Goal: Obtain resource: Download file/media

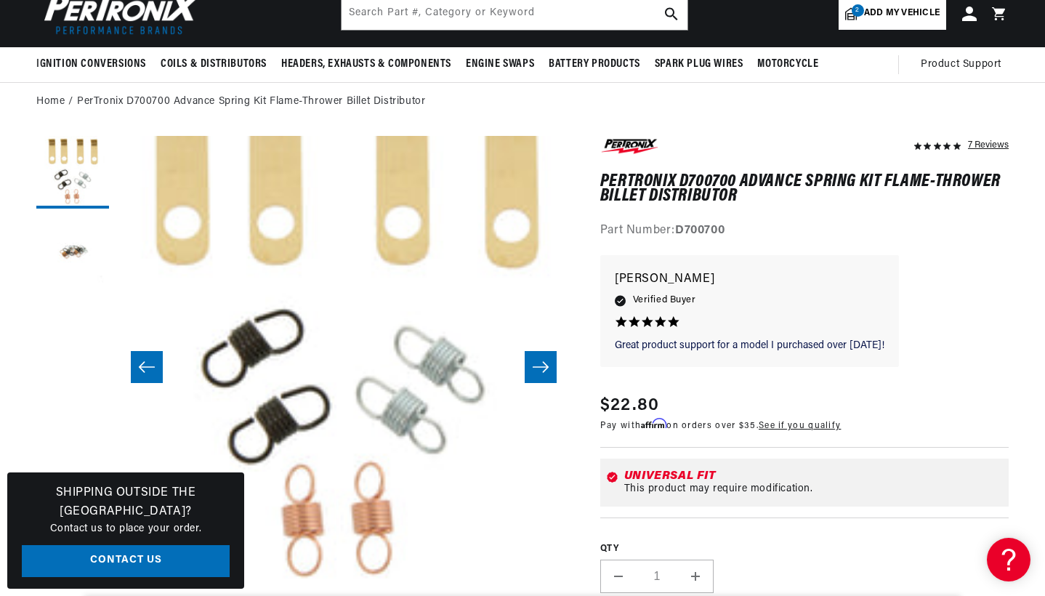
scroll to position [0, 440]
click at [554, 370] on button "Slide right" at bounding box center [540, 367] width 32 height 32
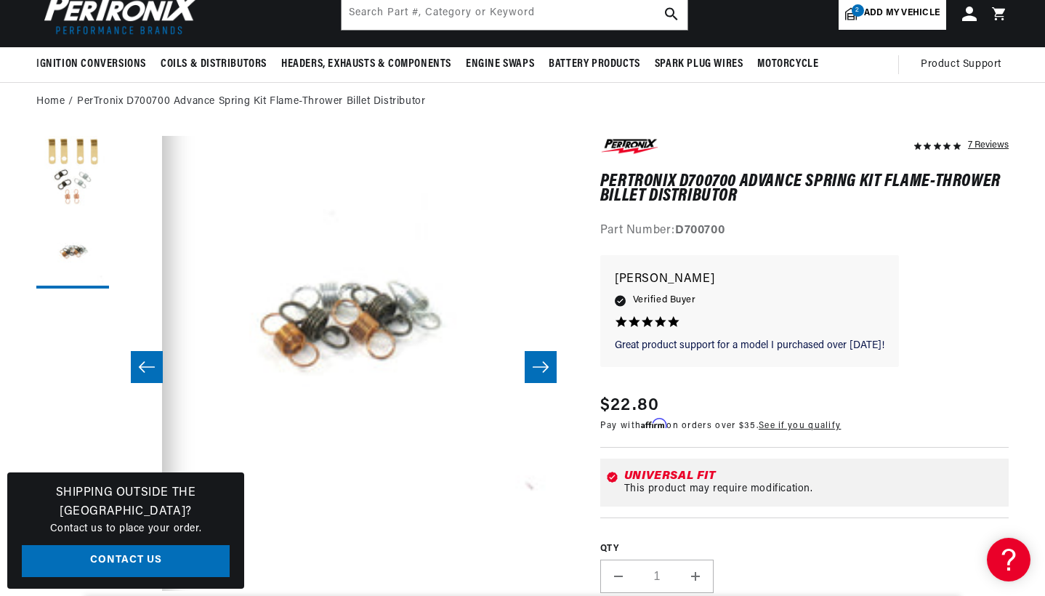
click at [554, 370] on button "Slide right" at bounding box center [540, 367] width 32 height 32
click at [545, 369] on icon "Slide right" at bounding box center [540, 366] width 16 height 11
click at [152, 364] on icon "Slide left" at bounding box center [146, 367] width 17 height 15
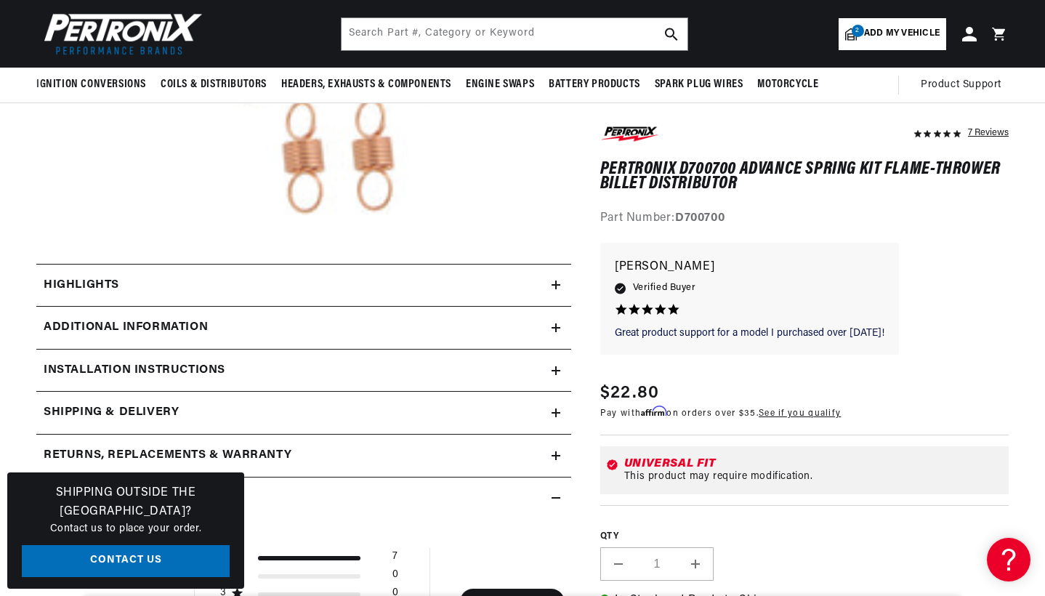
scroll to position [450, 1]
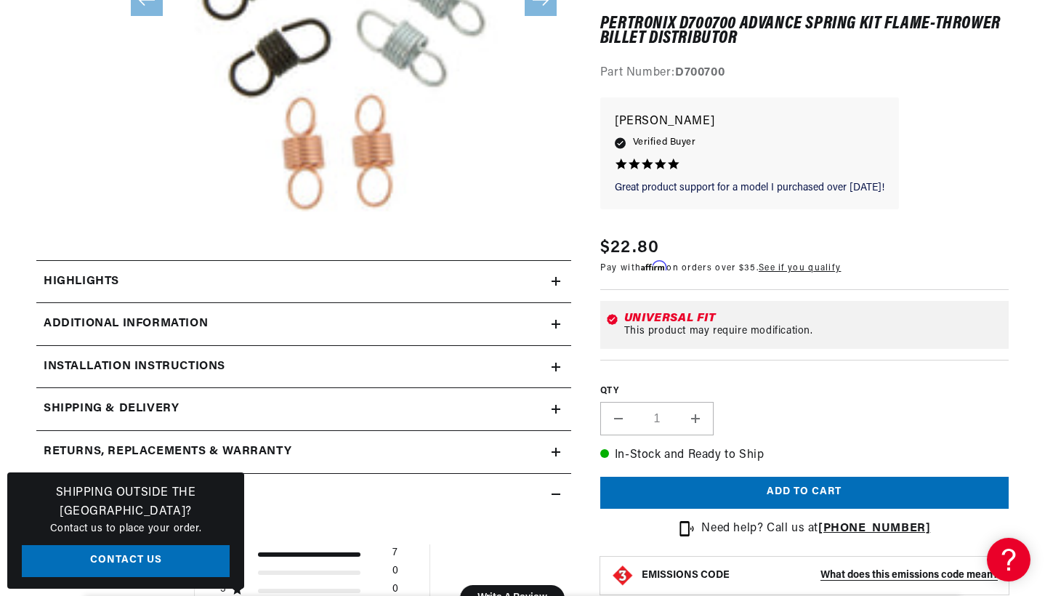
click at [176, 279] on div "Highlights" at bounding box center [293, 281] width 515 height 19
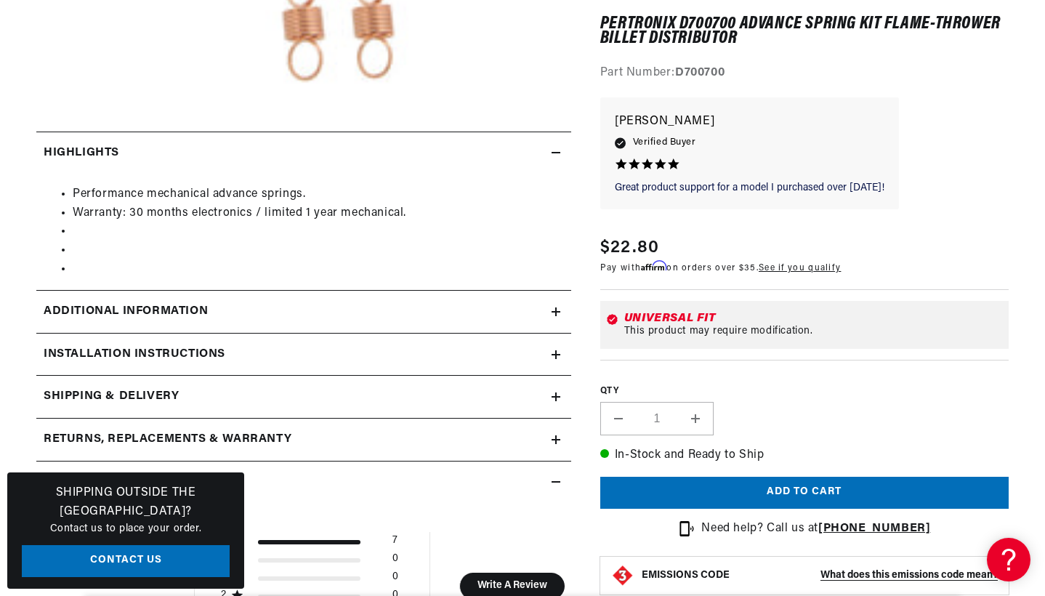
scroll to position [581, 0]
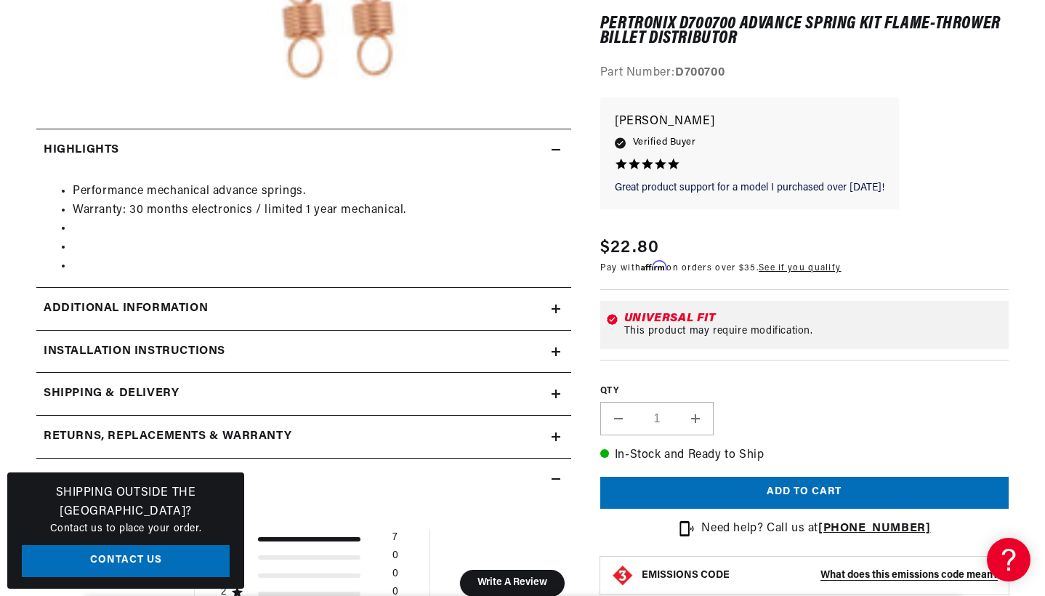
click at [194, 315] on summary "Additional Information" at bounding box center [303, 309] width 535 height 42
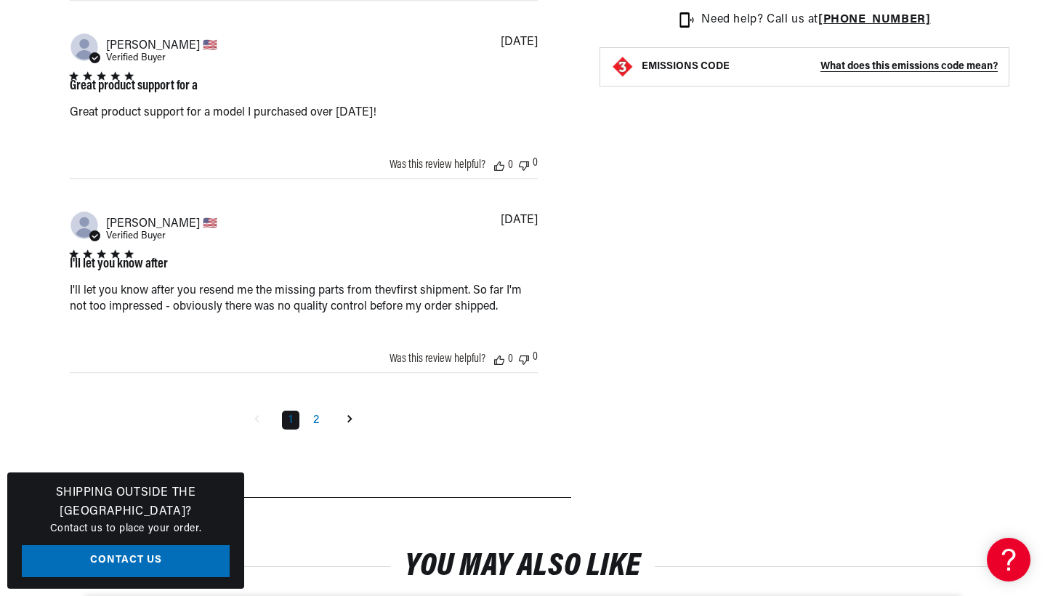
scroll to position [0, 440]
click at [318, 429] on link "2" at bounding box center [316, 419] width 19 height 19
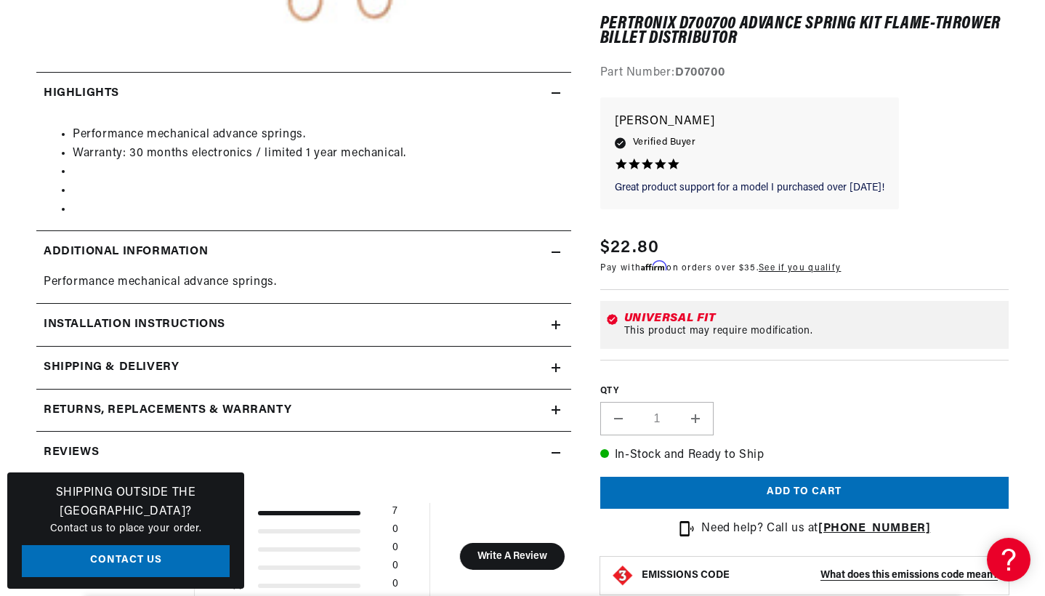
scroll to position [0, 0]
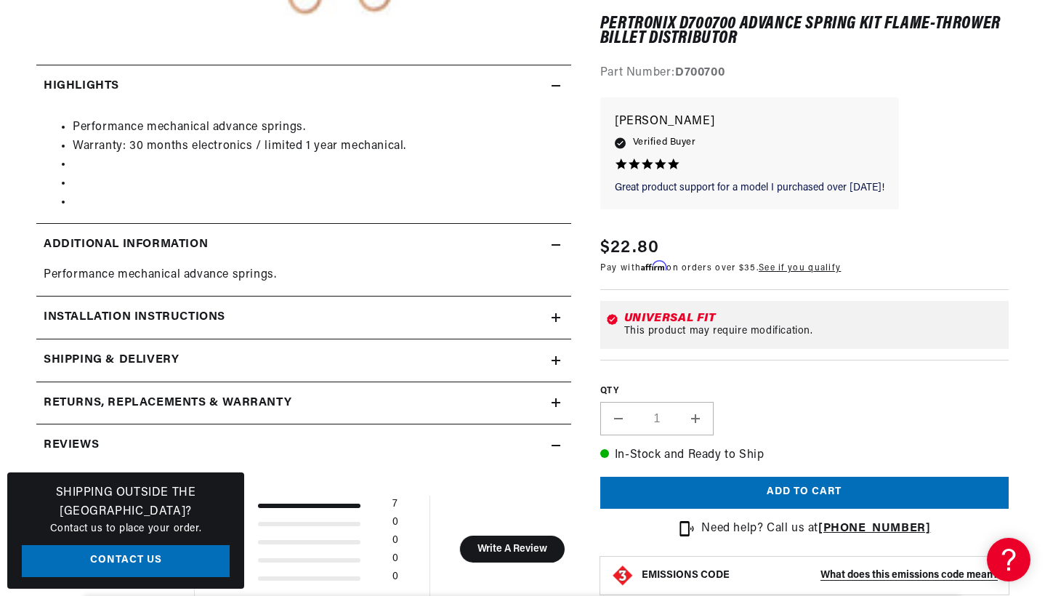
click at [555, 245] on icon at bounding box center [555, 245] width 9 height 0
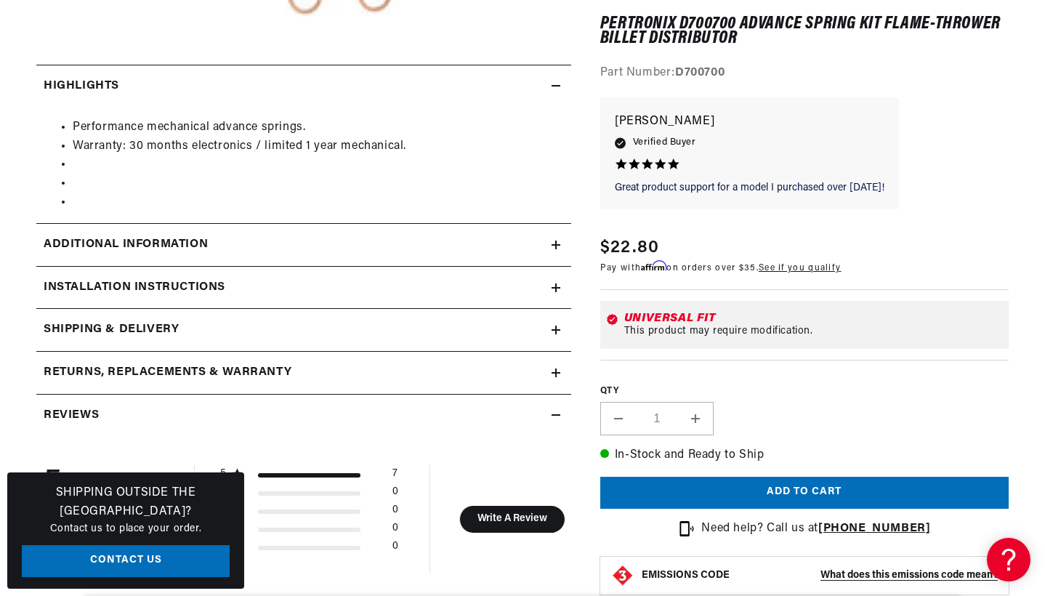
click at [556, 278] on summary "Installation instructions" at bounding box center [303, 288] width 535 height 42
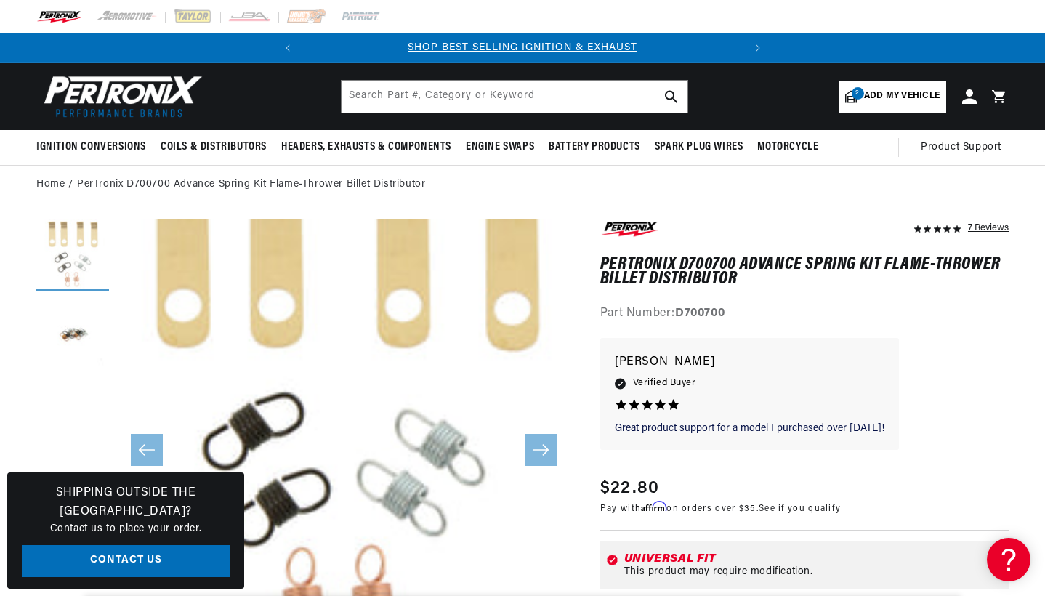
click at [81, 250] on button "Load image 1 in gallery view" at bounding box center [72, 255] width 73 height 73
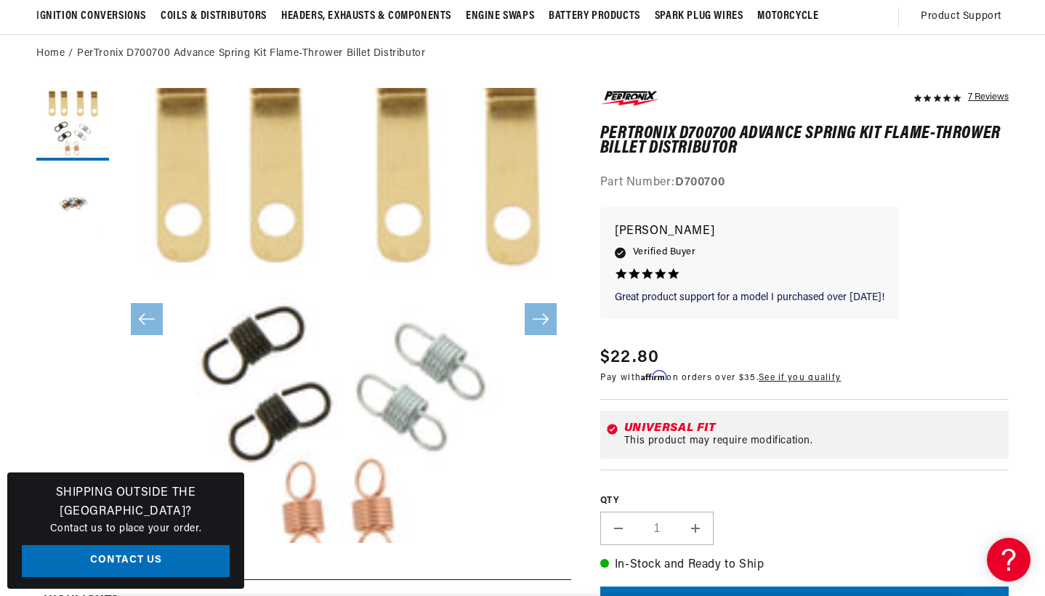
scroll to position [77, 0]
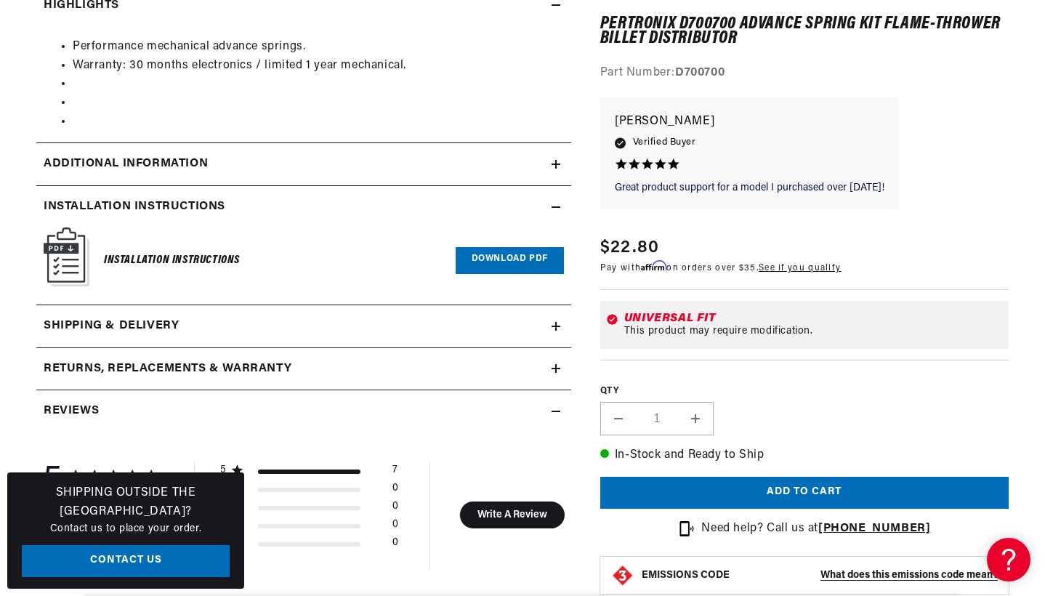
click at [556, 160] on icon at bounding box center [556, 164] width 0 height 9
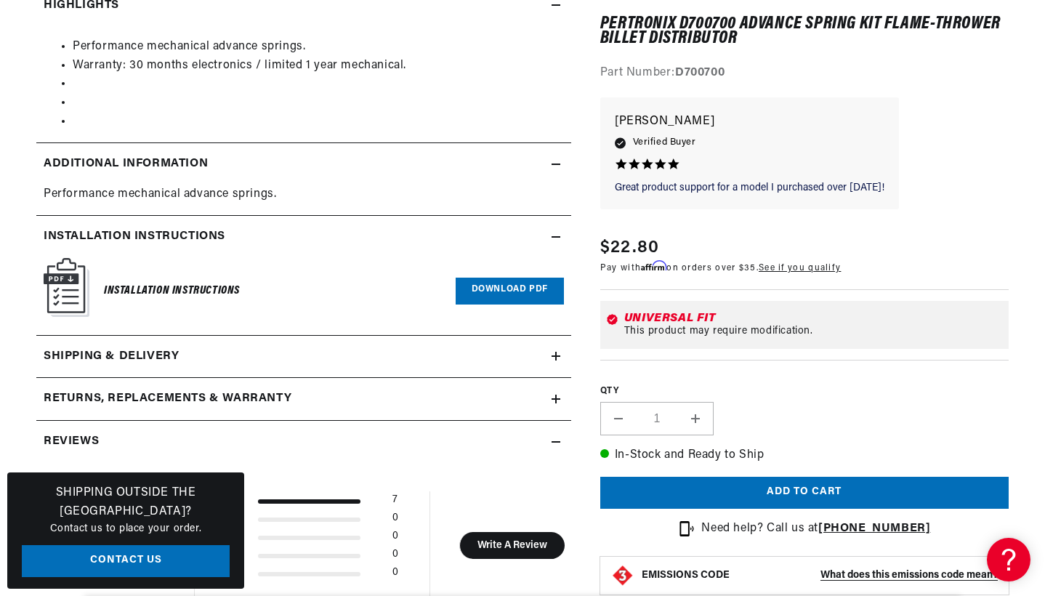
click at [529, 285] on link "Download PDF" at bounding box center [509, 290] width 108 height 27
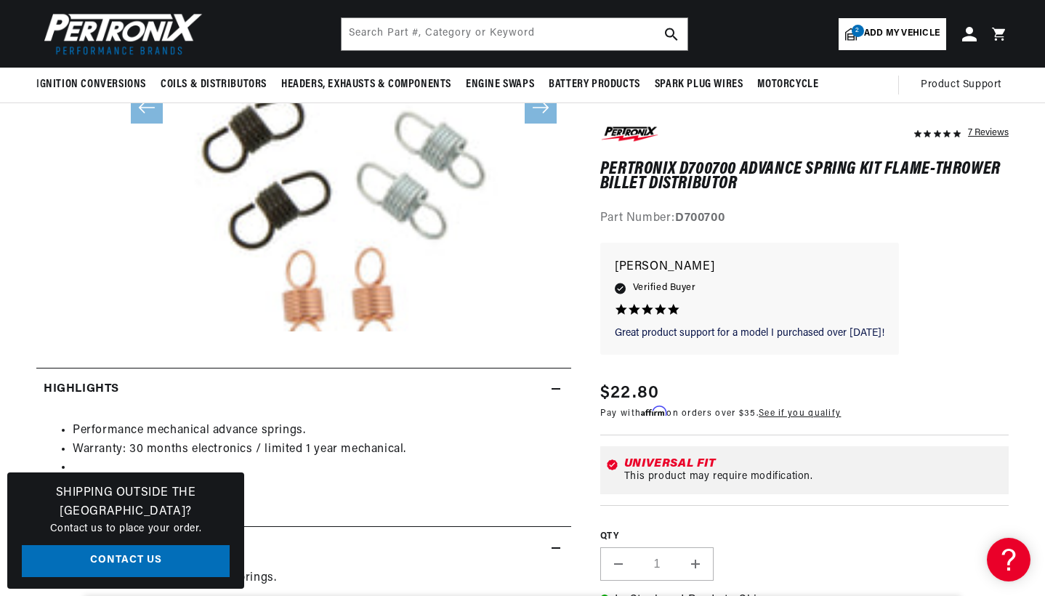
scroll to position [198, 0]
